Goal: Navigation & Orientation: Find specific page/section

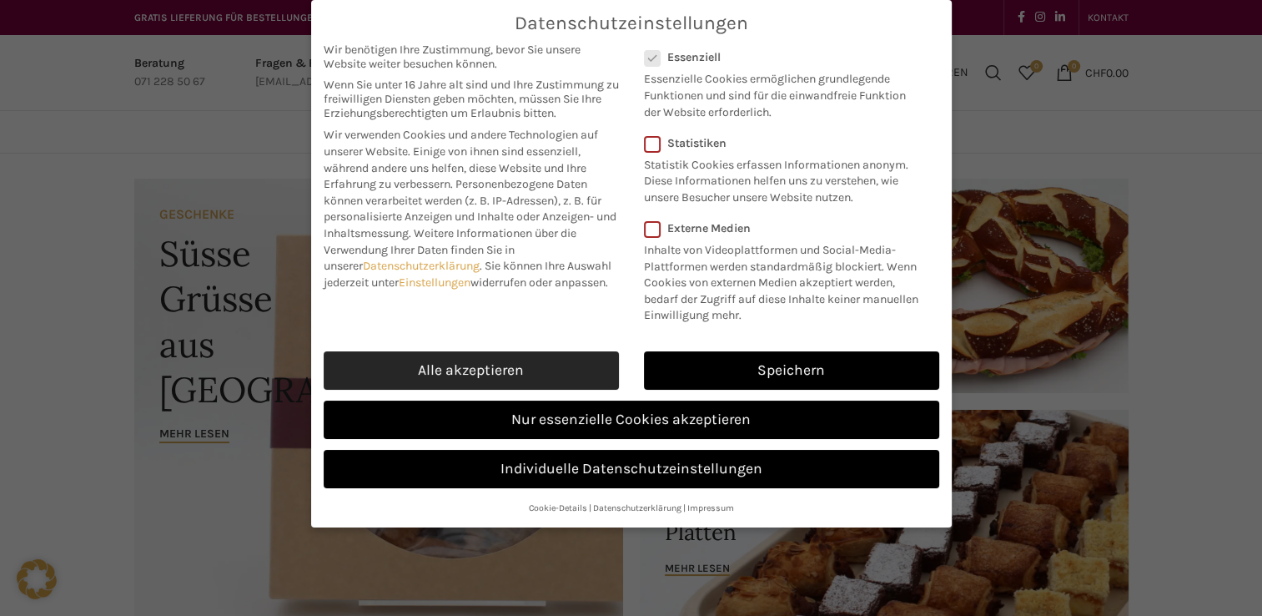
click at [509, 372] on link "Alle akzeptieren" at bounding box center [471, 370] width 295 height 38
checkbox input "true"
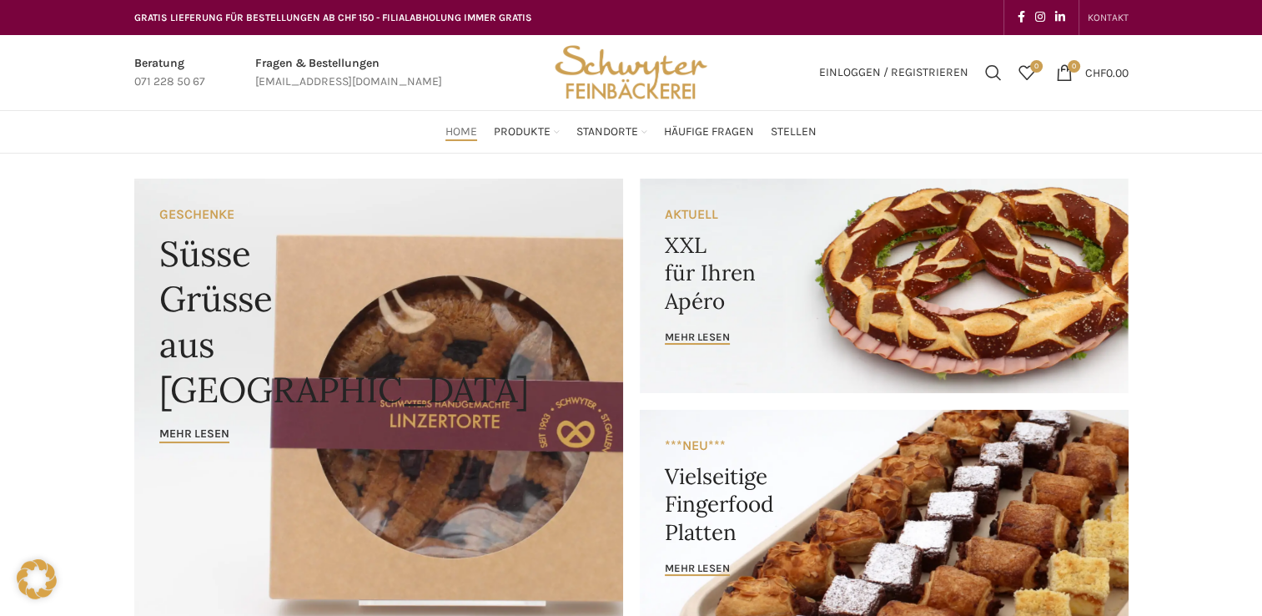
click at [1110, 23] on span "KONTAKT" at bounding box center [1108, 18] width 41 height 12
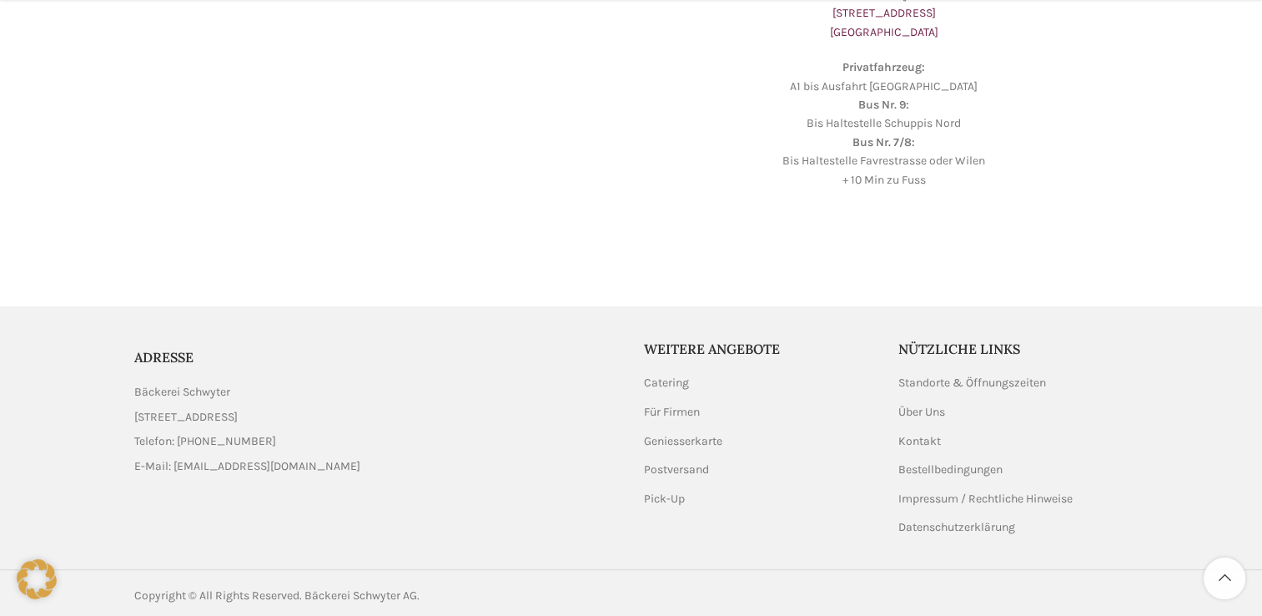
scroll to position [626, 0]
click at [928, 405] on link "Über Uns" at bounding box center [923, 407] width 48 height 17
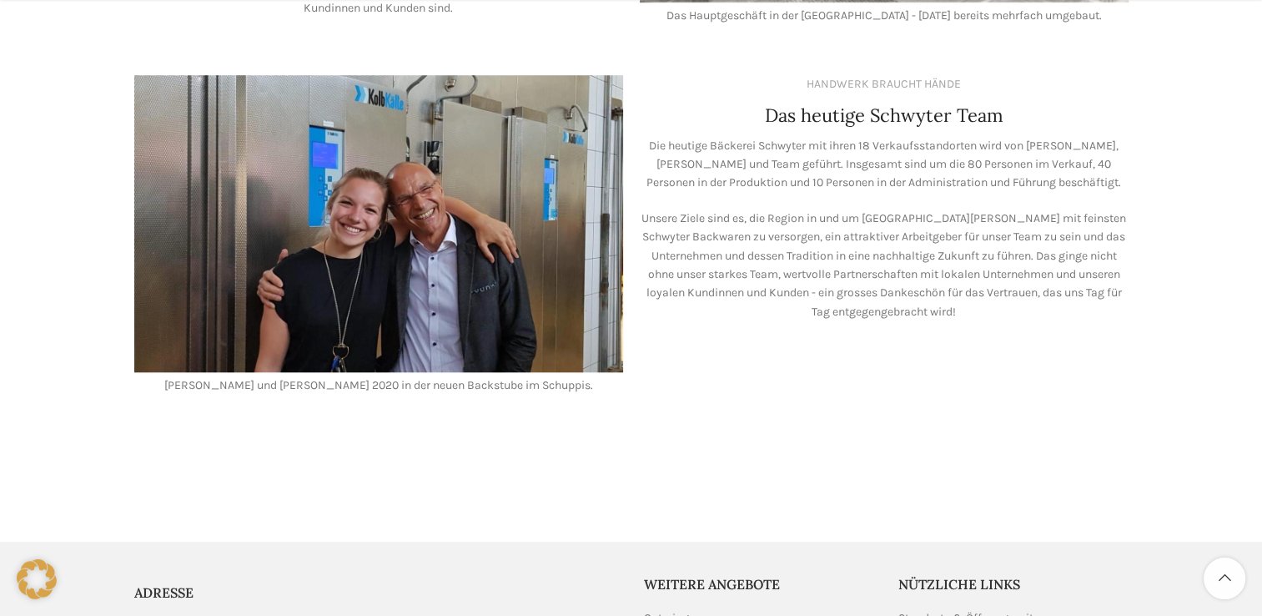
scroll to position [1628, 0]
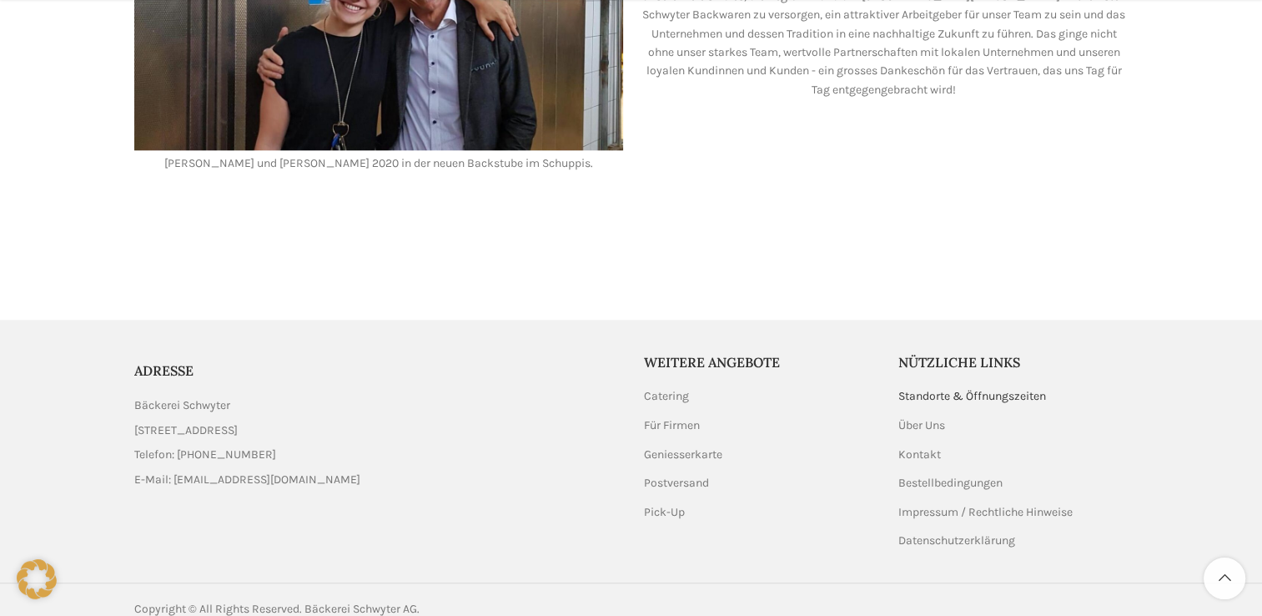
click at [1001, 388] on link "Standorte & Öffnungszeiten" at bounding box center [973, 396] width 149 height 17
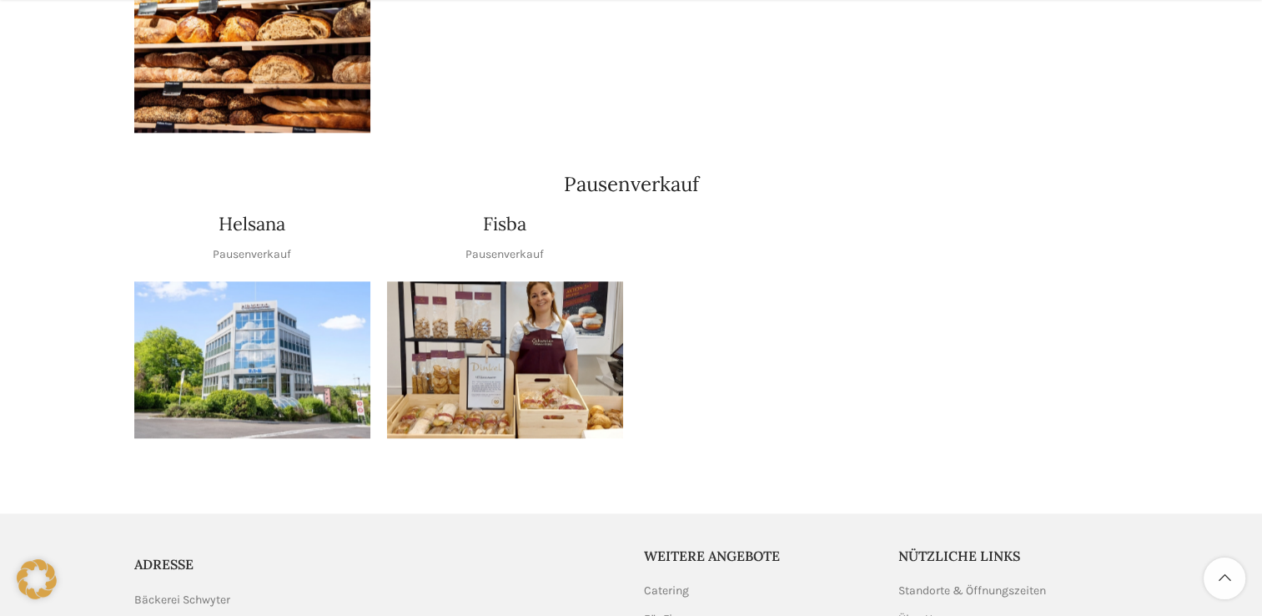
scroll to position [2002, 0]
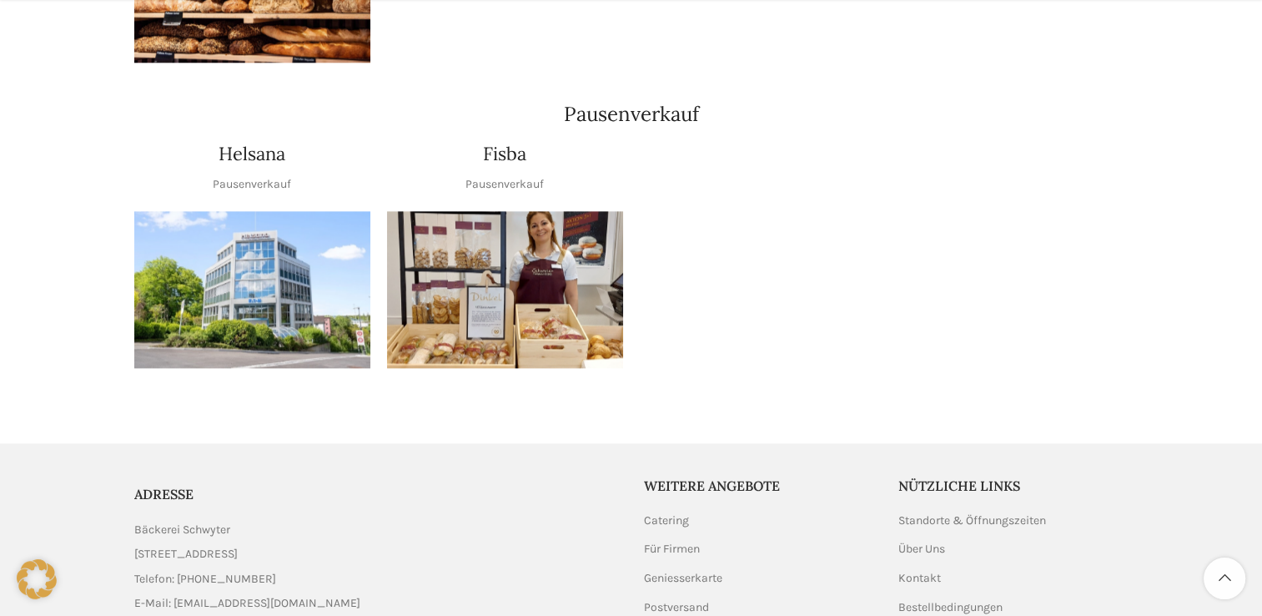
click at [533, 290] on img "1 / 1" at bounding box center [505, 290] width 236 height 158
